Goal: Task Accomplishment & Management: Manage account settings

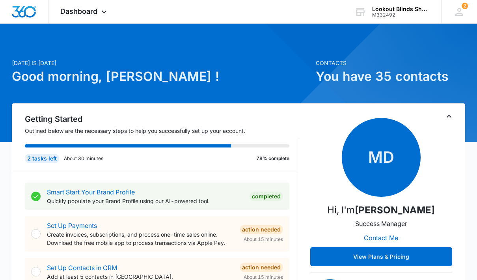
click at [108, 14] on icon at bounding box center [103, 11] width 9 height 9
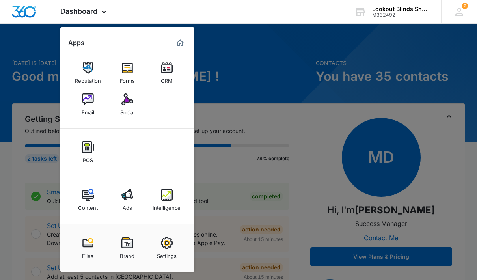
click at [167, 199] on img at bounding box center [167, 195] width 12 height 12
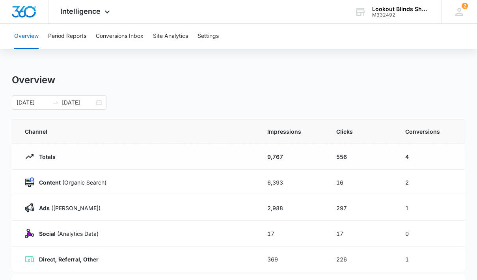
click at [127, 37] on button "Conversions Inbox" at bounding box center [120, 36] width 48 height 25
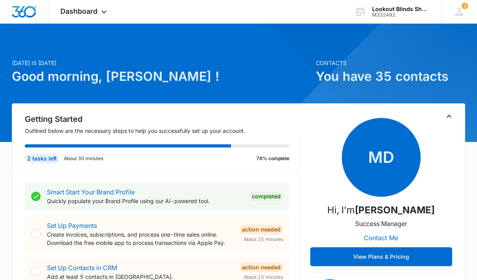
click at [107, 17] on div "Dashboard Apps Reputation Forms CRM Email Social POS Content Ads Intelligence F…" at bounding box center [84, 11] width 72 height 23
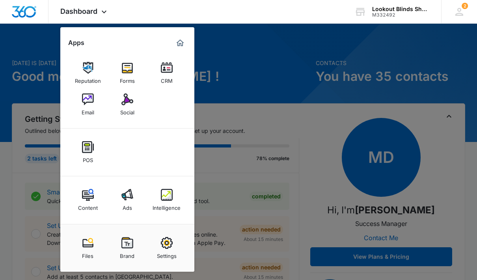
click at [168, 200] on img at bounding box center [167, 195] width 12 height 12
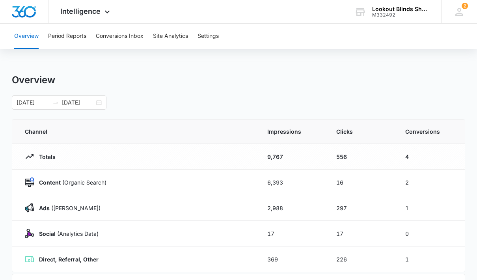
click at [122, 41] on button "Conversions Inbox" at bounding box center [120, 36] width 48 height 25
